Goal: Task Accomplishment & Management: Manage account settings

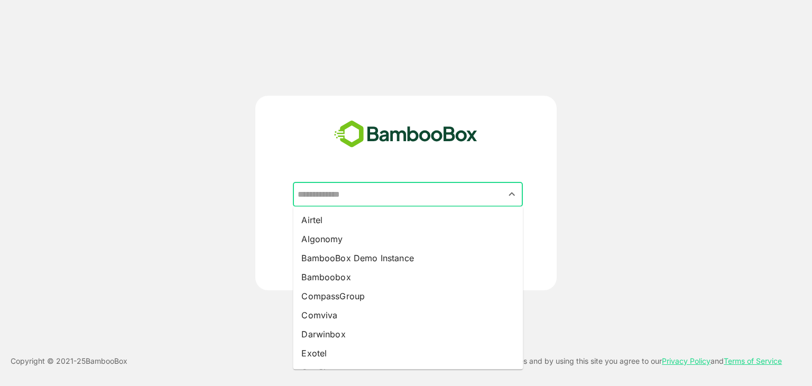
click at [323, 193] on input "text" at bounding box center [408, 194] width 226 height 20
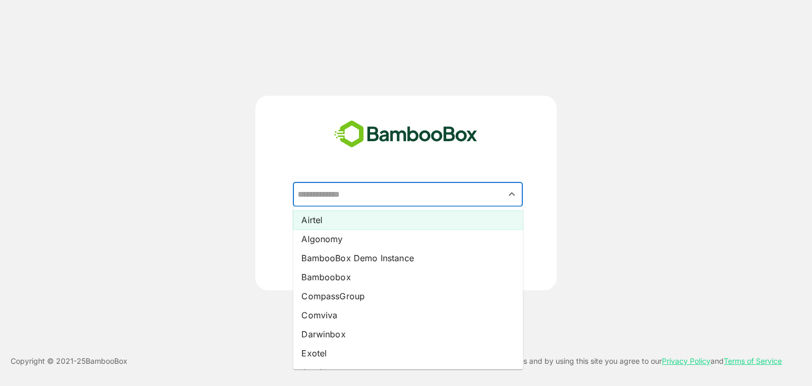
click at [328, 224] on li "Airtel" at bounding box center [408, 219] width 230 height 19
type input "******"
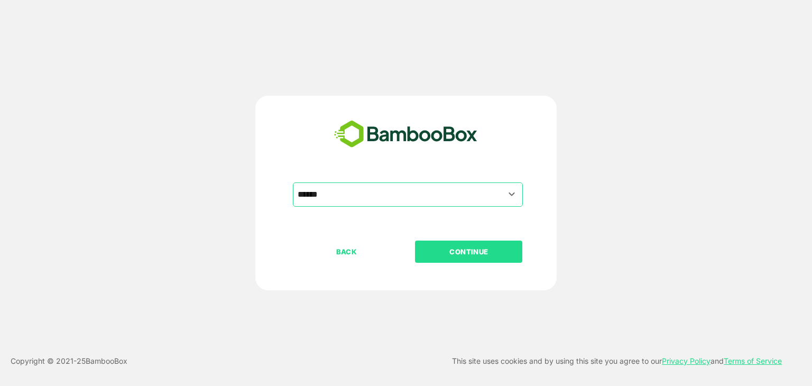
click at [461, 247] on p "CONTINUE" at bounding box center [469, 252] width 106 height 12
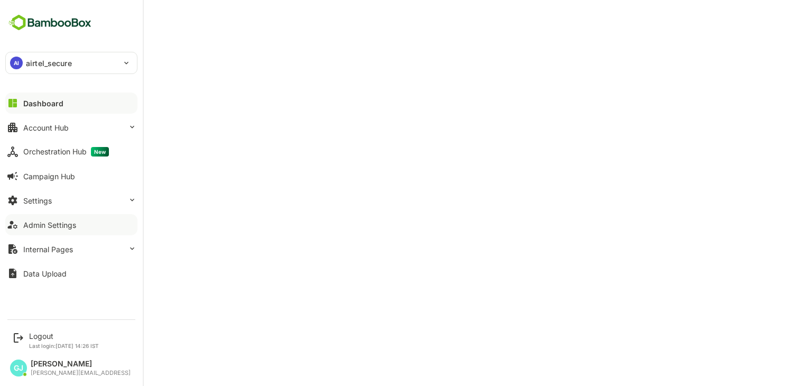
click at [39, 229] on button "Admin Settings" at bounding box center [71, 224] width 132 height 21
click at [51, 202] on div "Settings" at bounding box center [37, 200] width 29 height 9
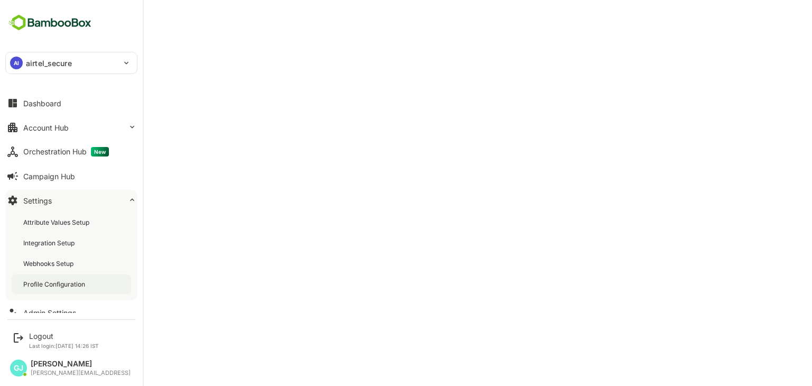
click at [57, 284] on div "Profile Configuration" at bounding box center [55, 284] width 64 height 9
click at [52, 133] on button "Account Hub" at bounding box center [71, 127] width 132 height 21
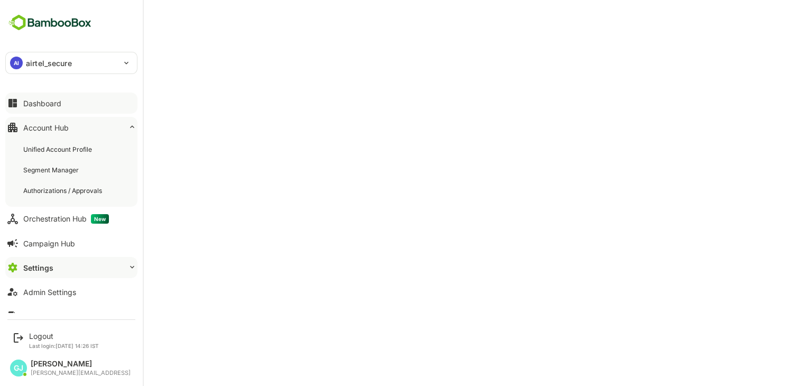
click at [46, 104] on div "Dashboard" at bounding box center [42, 103] width 38 height 9
